Goal: Information Seeking & Learning: Learn about a topic

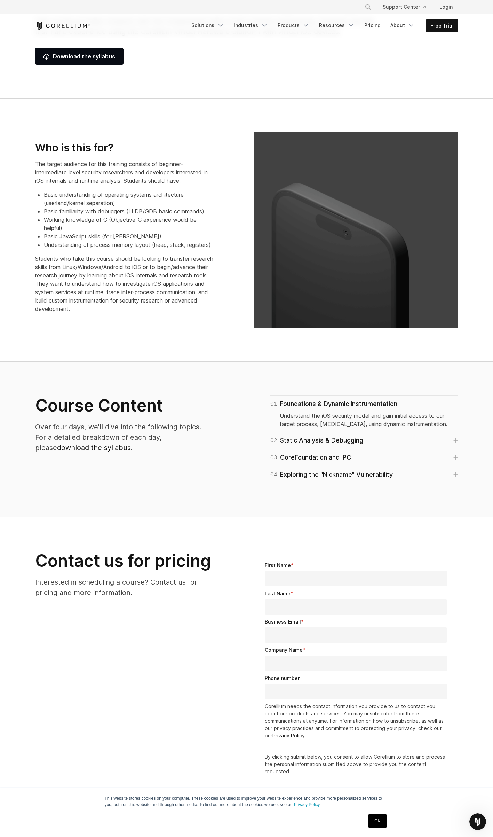
scroll to position [209, 0]
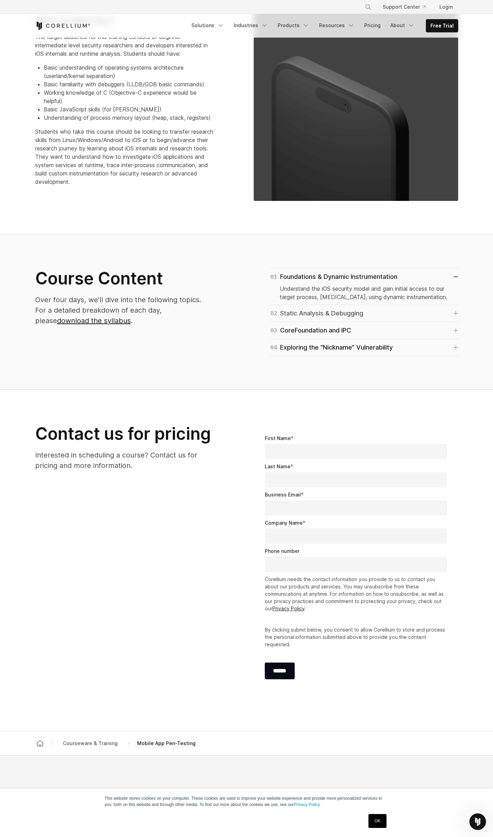
click at [329, 313] on div "02 Static Analysis & Debugging" at bounding box center [317, 314] width 93 height 10
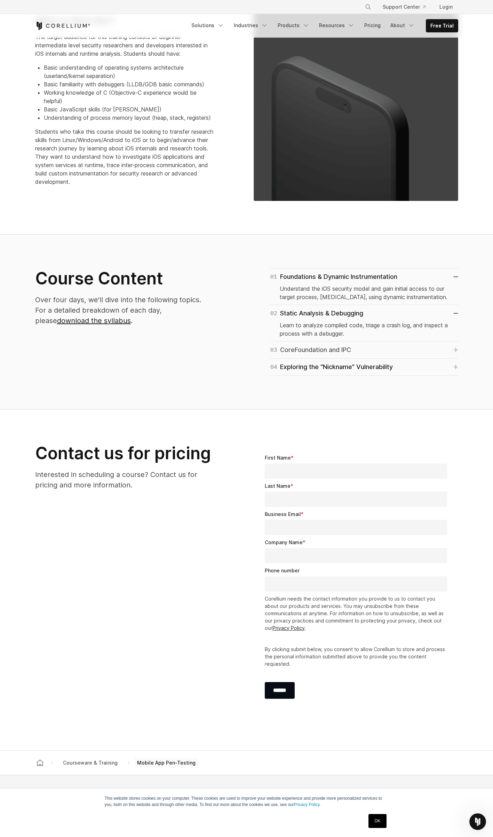
click at [383, 346] on link "03 CoreFoundation and IPC" at bounding box center [365, 350] width 188 height 10
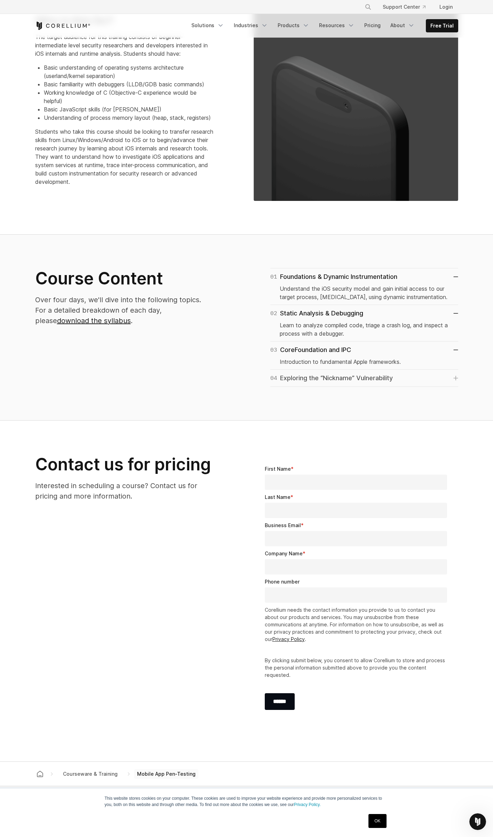
click at [346, 379] on div "04 Exploring the “Nickname” Vulnerability" at bounding box center [332, 378] width 123 height 10
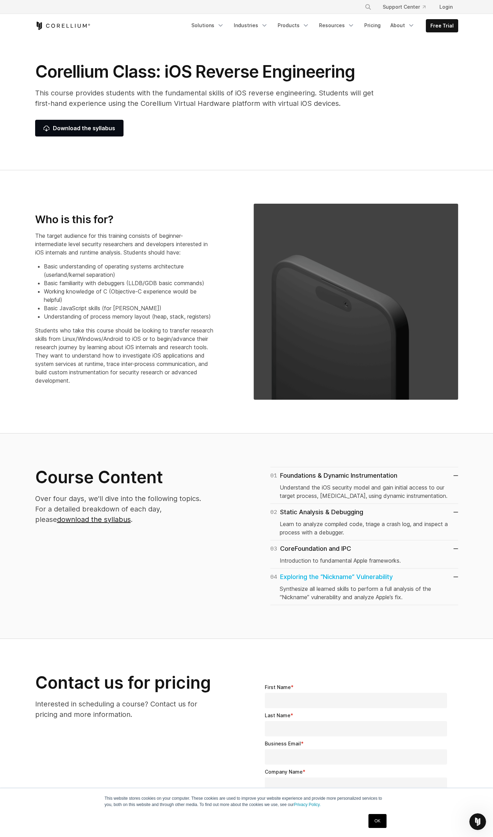
scroll to position [0, 0]
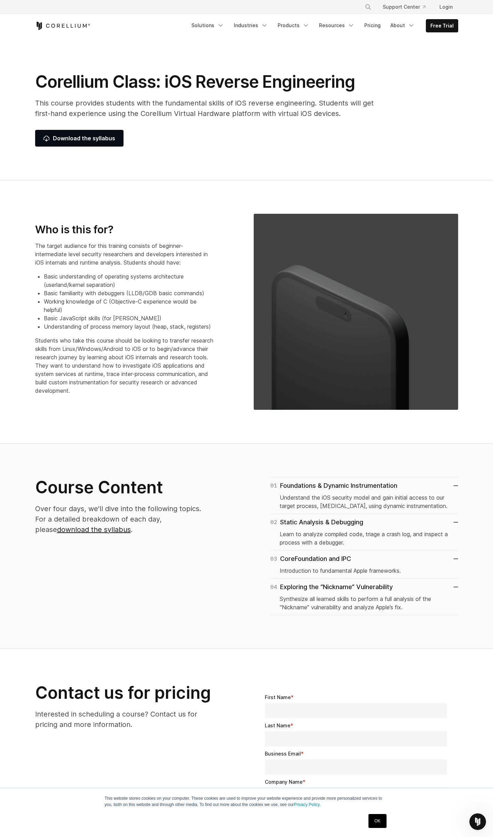
click at [73, 25] on icon "Corellium Home" at bounding box center [62, 26] width 55 height 8
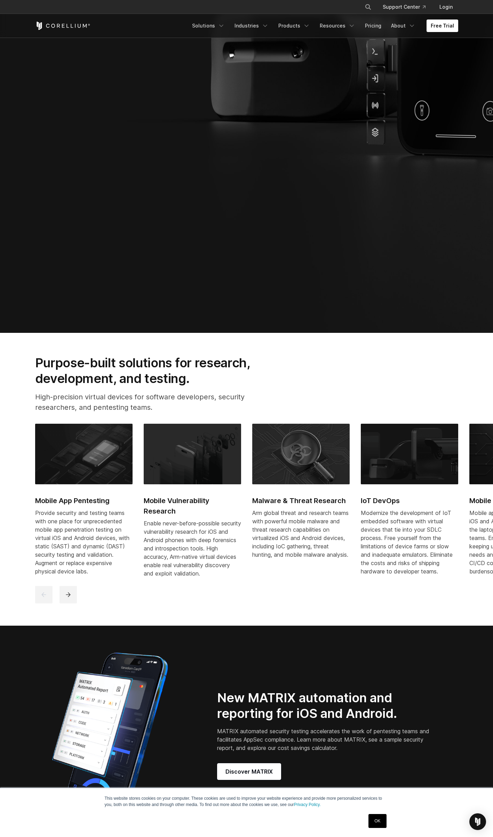
scroll to position [662, 0]
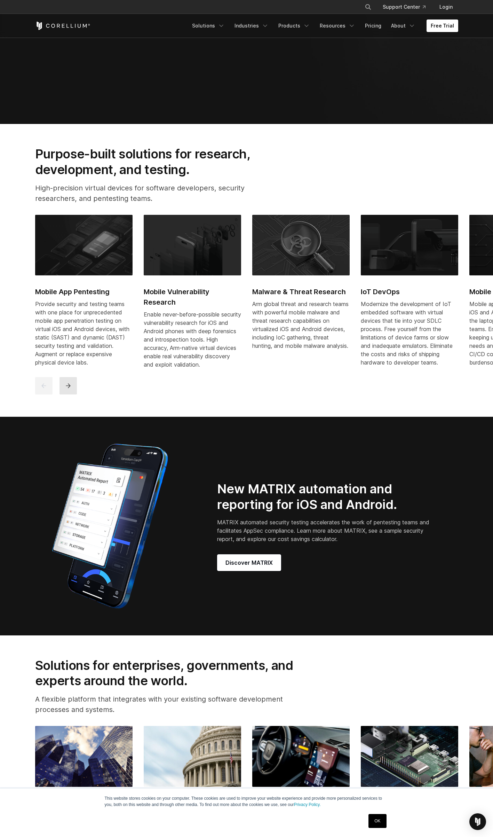
click at [69, 388] on button "next" at bounding box center [68, 385] width 17 height 17
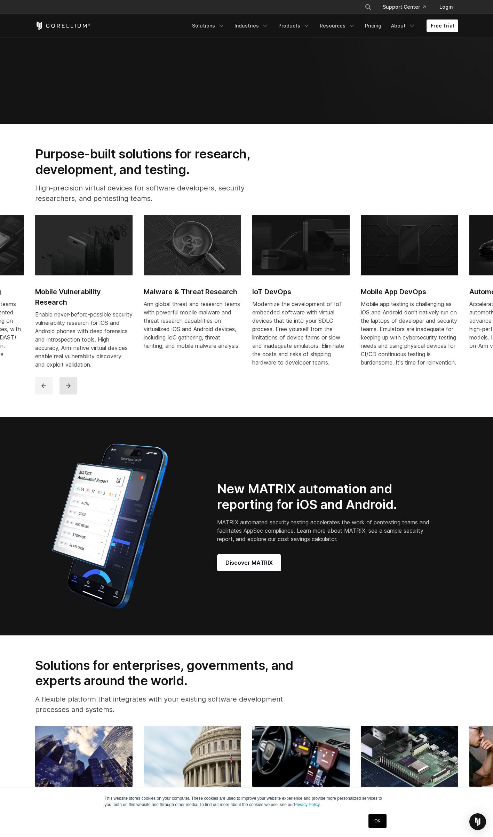
click at [69, 388] on button "next" at bounding box center [68, 385] width 17 height 17
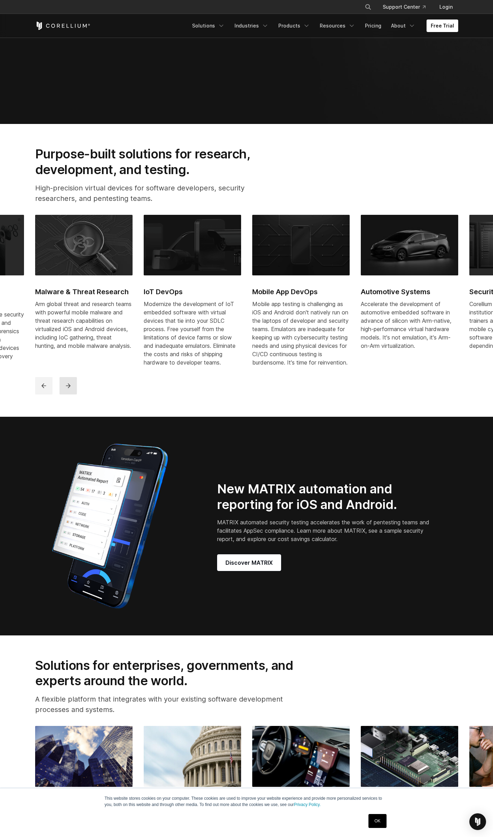
click at [69, 388] on button "next" at bounding box center [68, 385] width 17 height 17
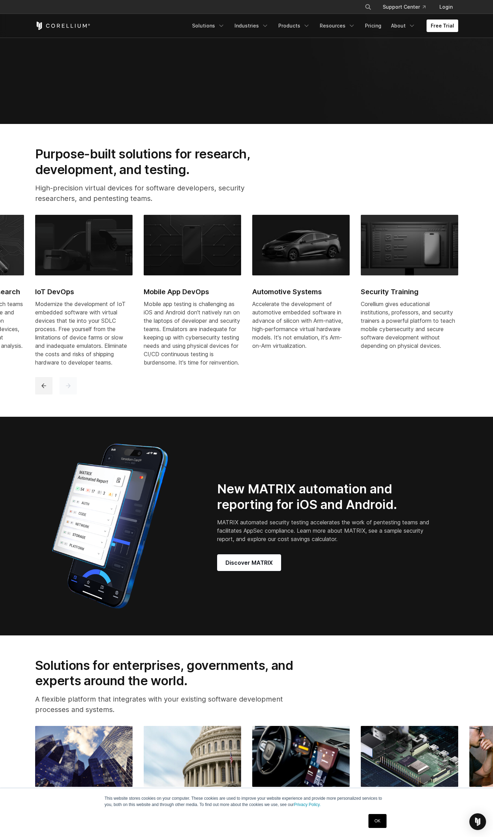
click at [69, 388] on button "next" at bounding box center [68, 385] width 17 height 17
click at [69, 389] on icon "next" at bounding box center [68, 385] width 7 height 7
click at [41, 389] on icon "previous" at bounding box center [43, 385] width 7 height 7
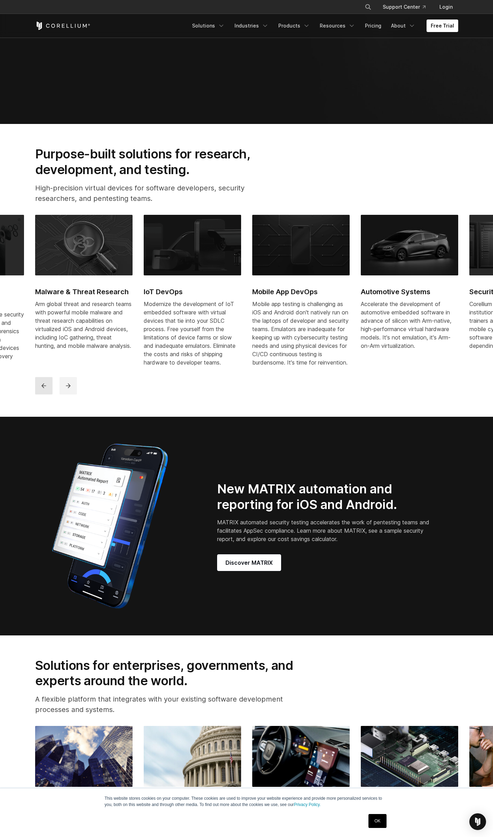
click at [44, 389] on icon "previous" at bounding box center [43, 385] width 7 height 7
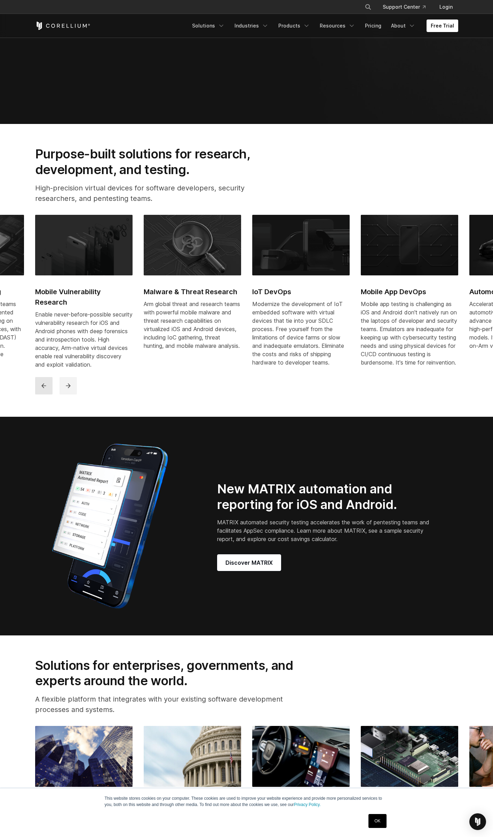
click at [44, 389] on icon "previous" at bounding box center [43, 385] width 7 height 7
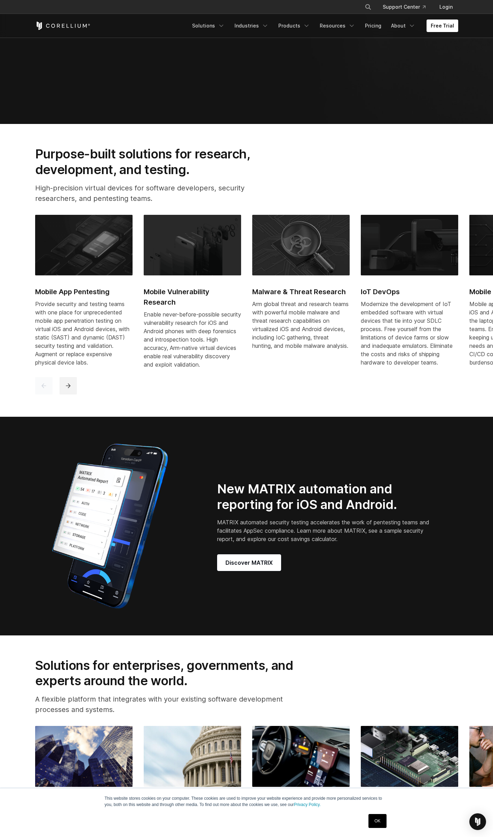
click at [44, 389] on icon "previous" at bounding box center [43, 385] width 7 height 7
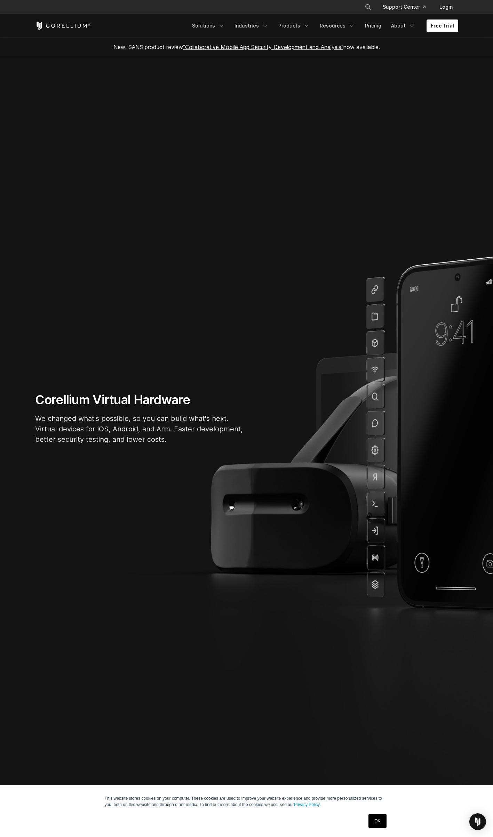
scroll to position [0, 0]
